Goal: Task Accomplishment & Management: Use online tool/utility

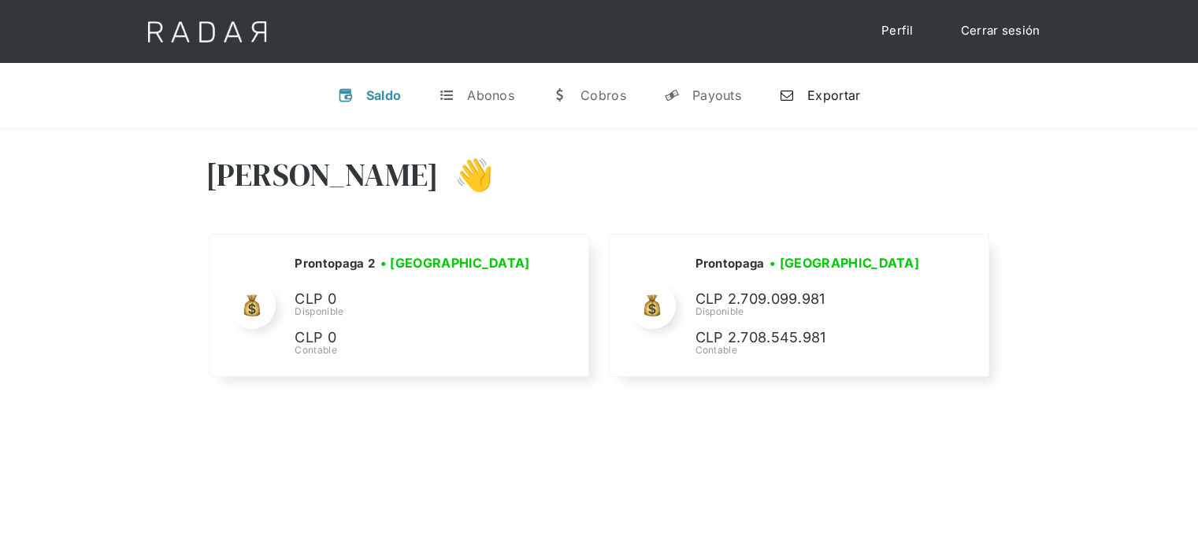
click at [842, 95] on div "Exportar" at bounding box center [833, 95] width 53 height 16
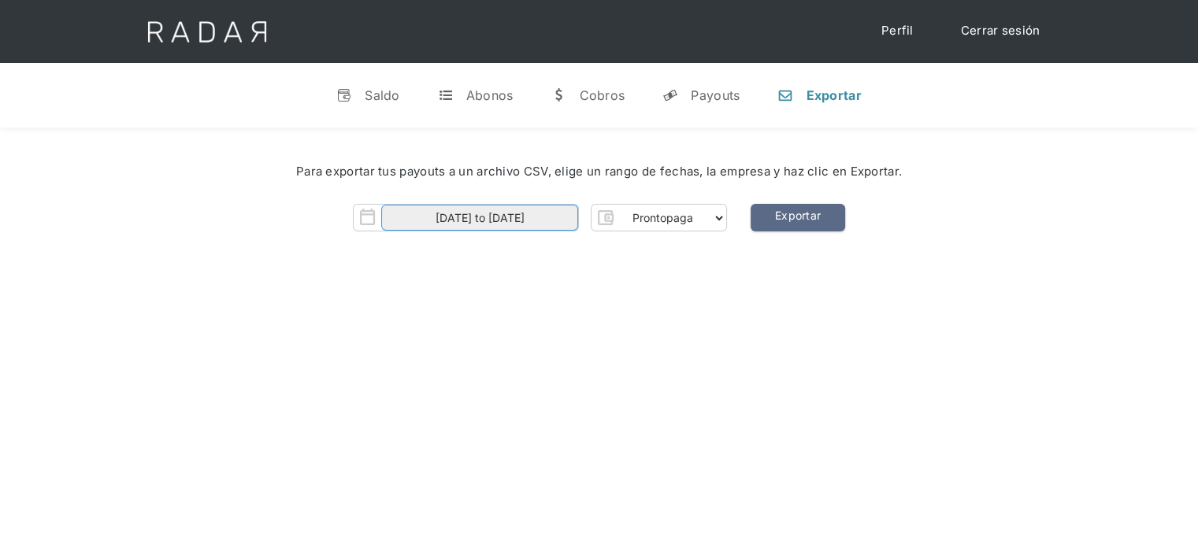
click at [560, 213] on input "[DATE] to [DATE]" at bounding box center [479, 218] width 197 height 26
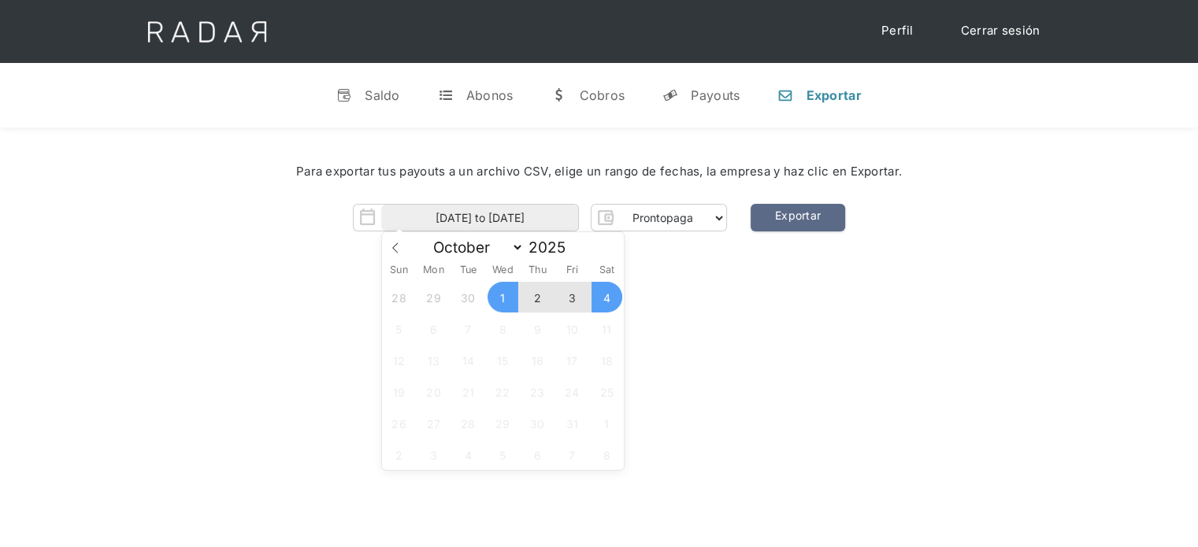
click at [608, 305] on span "4" at bounding box center [606, 297] width 31 height 31
type input "04-10-2025"
click at [608, 305] on span "4" at bounding box center [606, 297] width 31 height 31
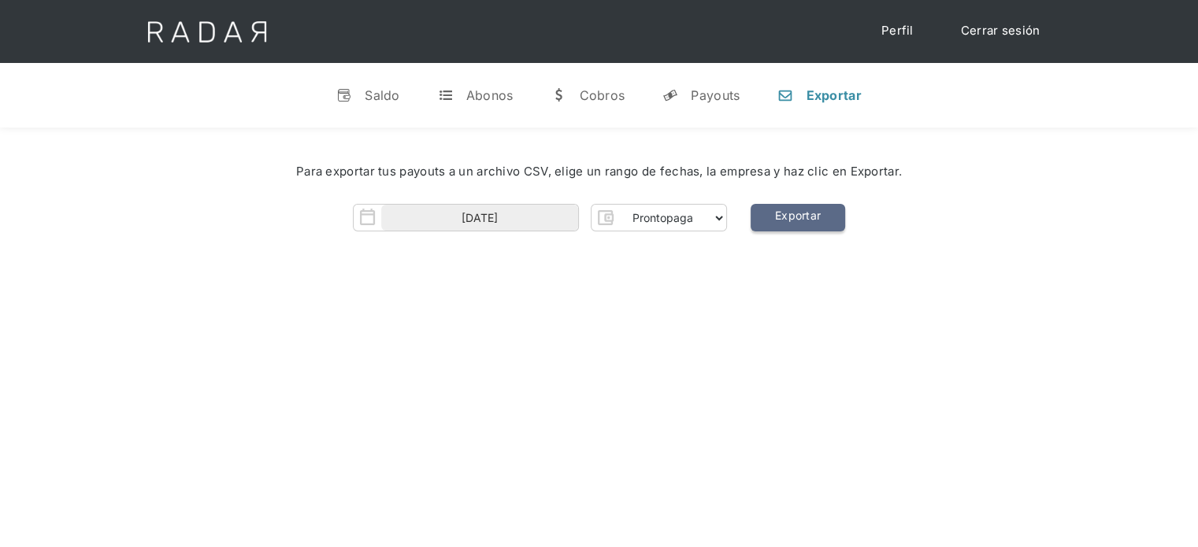
click at [816, 226] on link "Exportar" at bounding box center [797, 218] width 94 height 28
click at [684, 97] on link "y Payouts" at bounding box center [701, 95] width 102 height 41
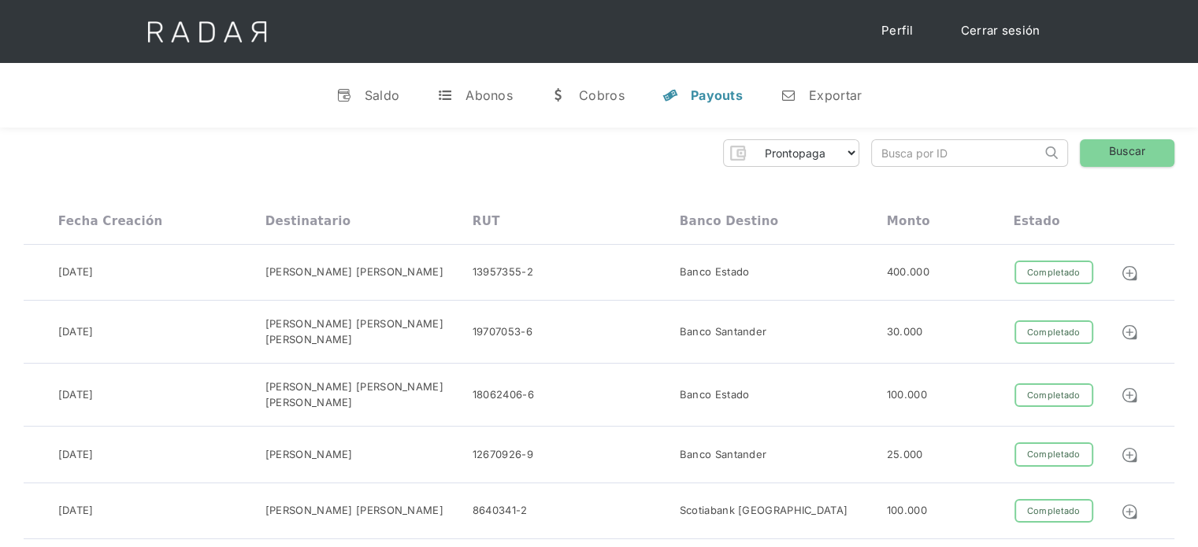
click at [887, 159] on input "search" at bounding box center [956, 153] width 169 height 26
paste input "c3a64a2e-91c2-402c-9865-bb164a701266"
drag, startPoint x: 921, startPoint y: 151, endPoint x: 804, endPoint y: 169, distance: 117.8
click at [882, 153] on input "c3a64a2e-91c2-402c-9865-bb164a701266" at bounding box center [956, 153] width 169 height 26
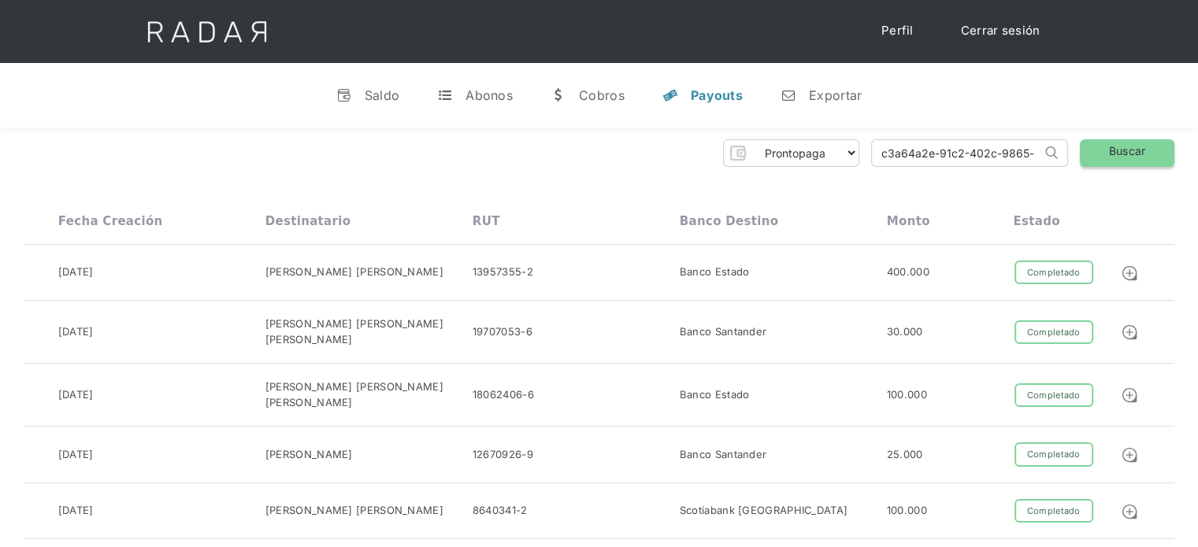
type input "c3a64a2e-91c2-402c-9865-bb164a701266"
click at [1100, 160] on link "Buscar" at bounding box center [1127, 153] width 94 height 28
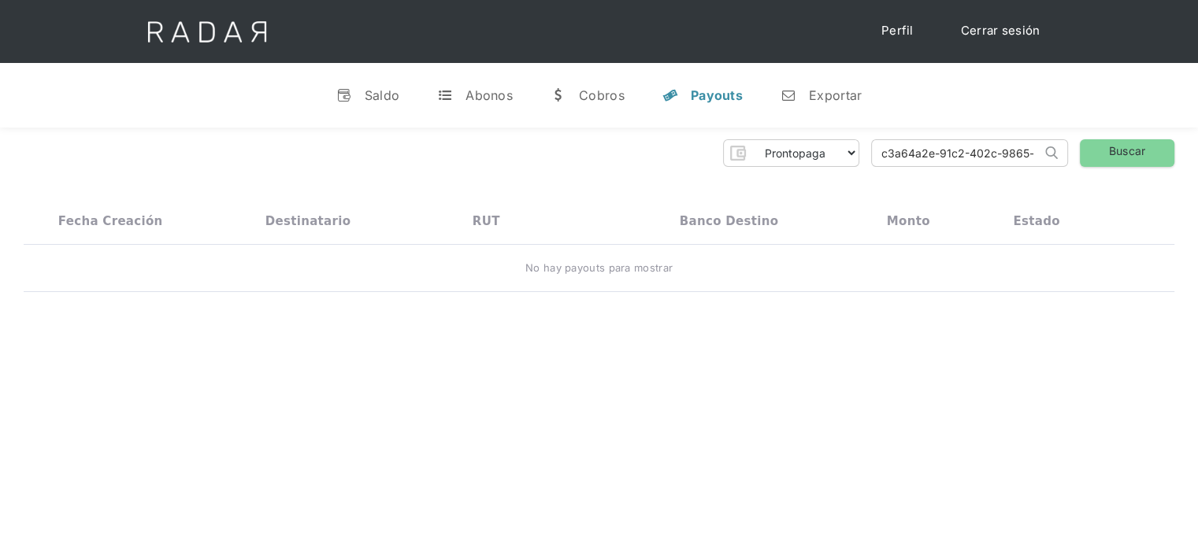
click at [1014, 28] on link "Cerrar sesión" at bounding box center [1000, 31] width 111 height 31
